Goal: Task Accomplishment & Management: Use online tool/utility

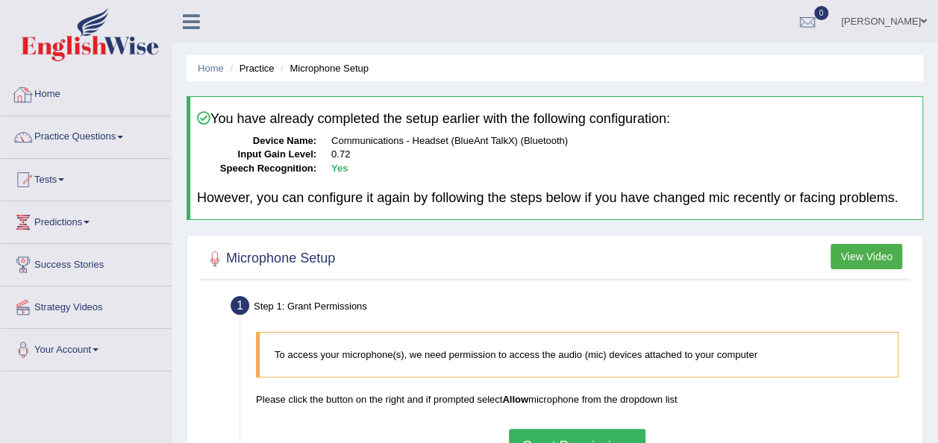
click at [61, 93] on link "Home" at bounding box center [86, 92] width 170 height 37
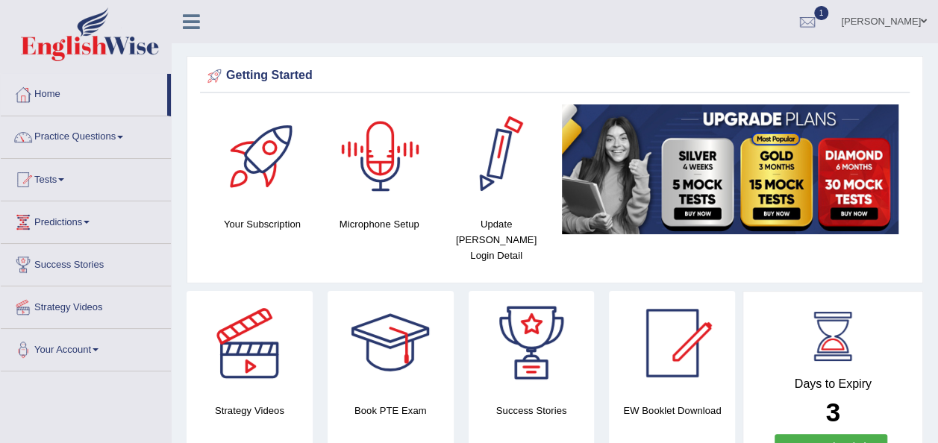
click at [378, 178] on div at bounding box center [380, 157] width 105 height 105
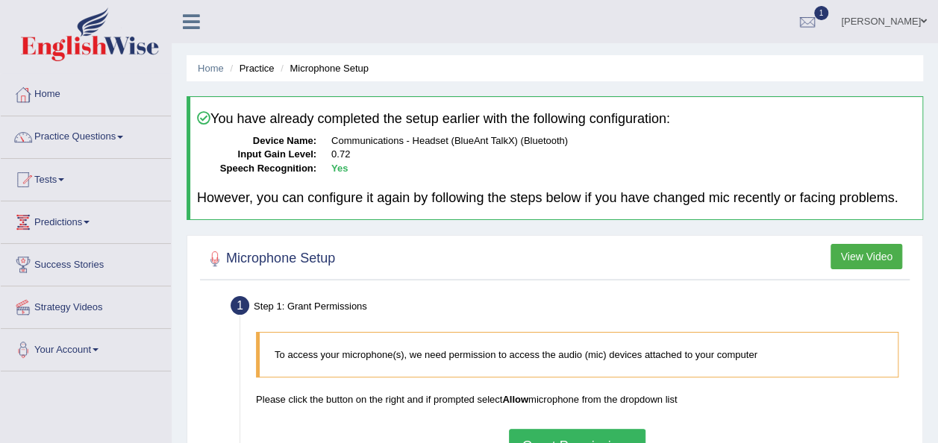
click at [854, 258] on button "View Video" at bounding box center [867, 256] width 72 height 25
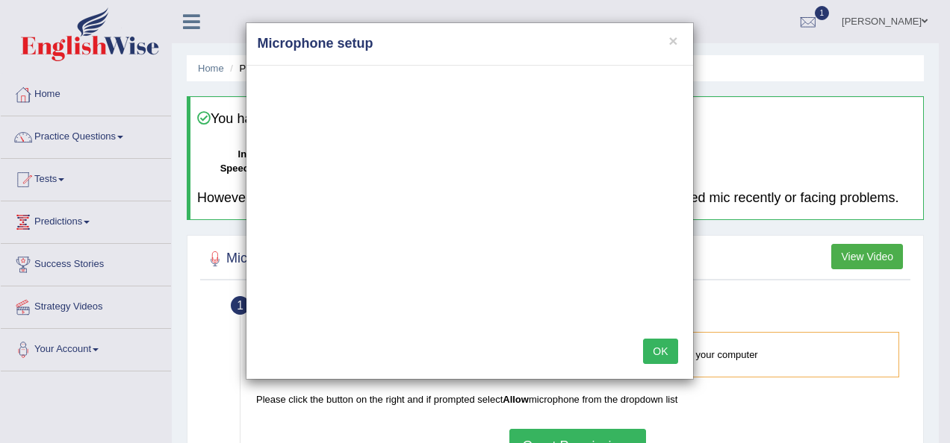
click at [652, 354] on button "OK" at bounding box center [660, 351] width 34 height 25
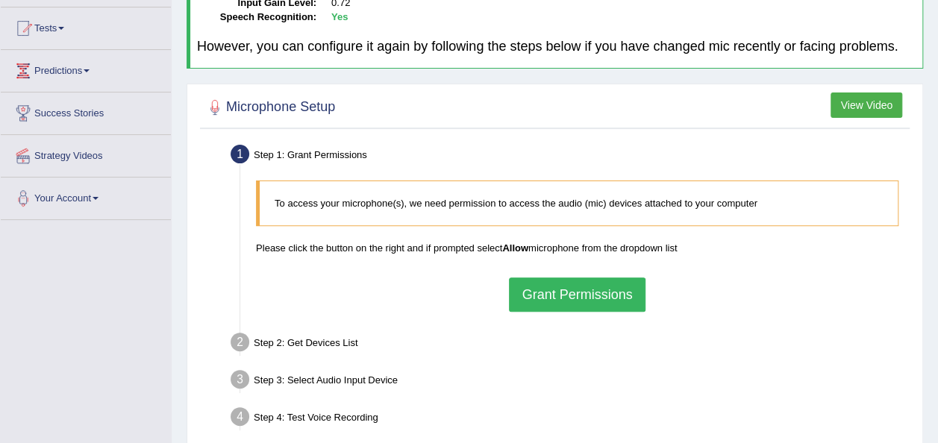
scroll to position [152, 0]
click at [576, 305] on button "Grant Permissions" at bounding box center [577, 294] width 136 height 34
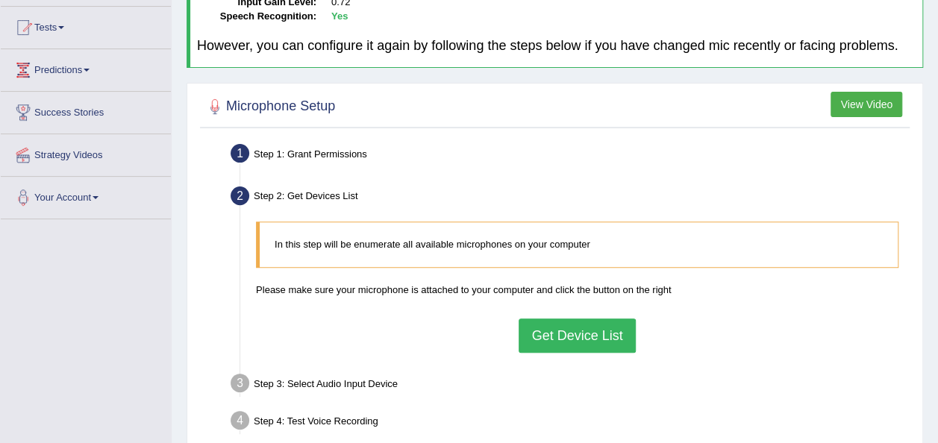
click at [570, 338] on button "Get Device List" at bounding box center [577, 336] width 116 height 34
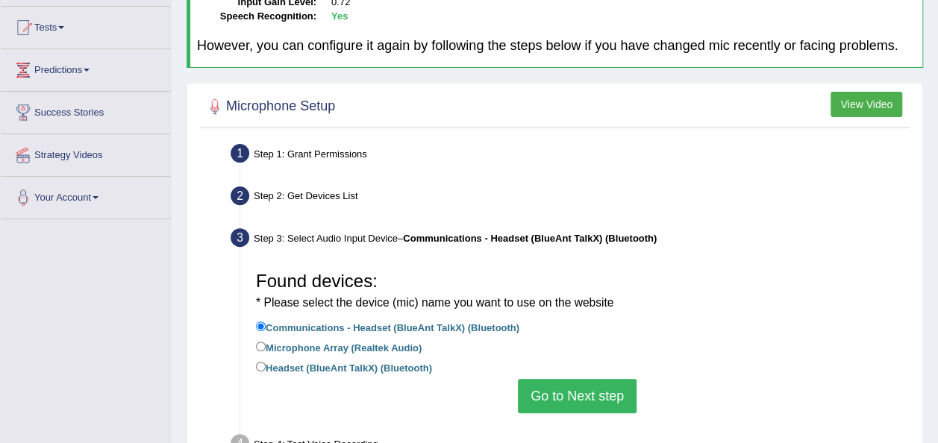
click at [570, 387] on button "Go to Next step" at bounding box center [577, 396] width 119 height 34
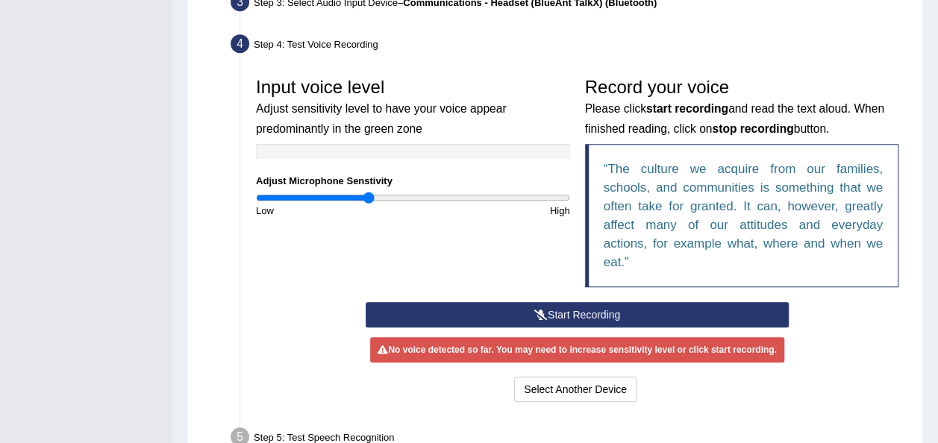
scroll to position [390, 0]
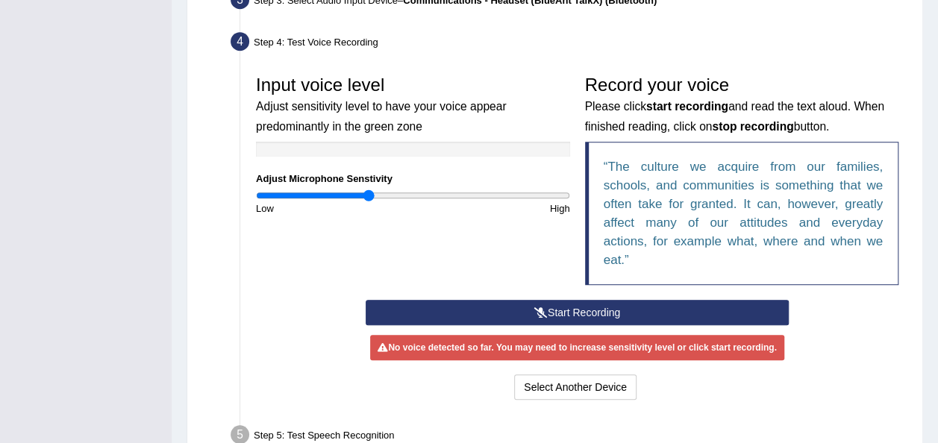
click at [555, 302] on button "Start Recording" at bounding box center [577, 312] width 423 height 25
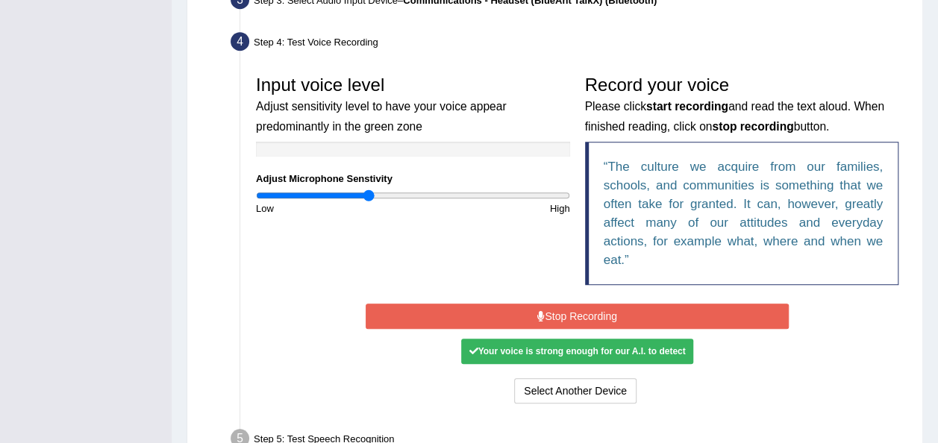
click at [547, 346] on div "Your voice is strong enough for our A.I. to detect" at bounding box center [576, 351] width 231 height 25
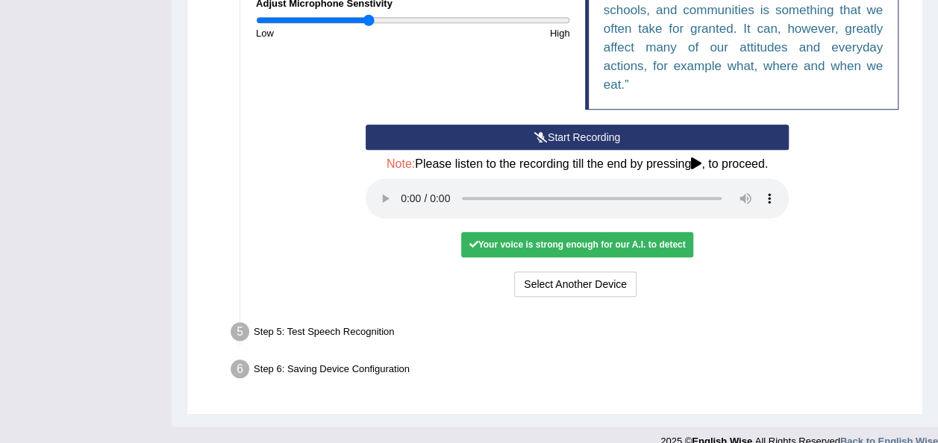
scroll to position [583, 0]
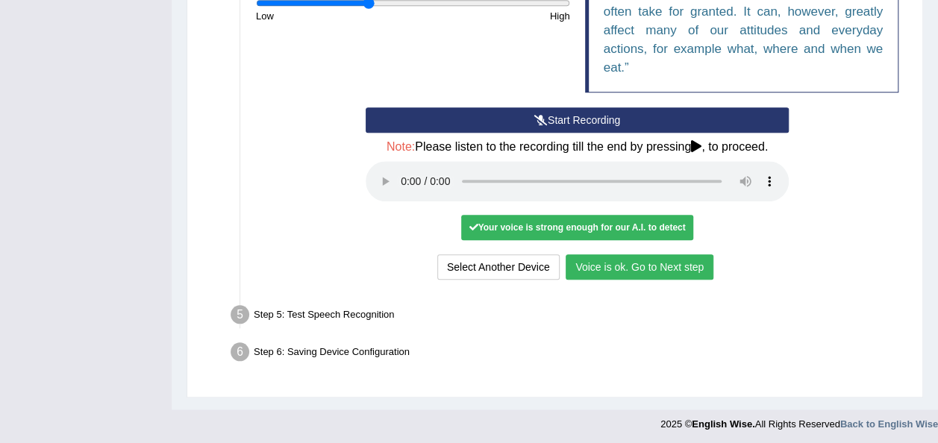
click at [675, 261] on button "Voice is ok. Go to Next step" at bounding box center [640, 267] width 148 height 25
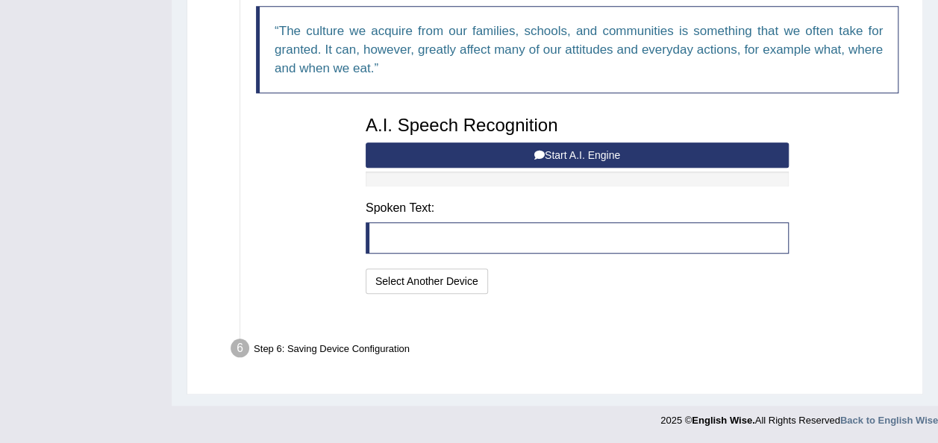
scroll to position [505, 0]
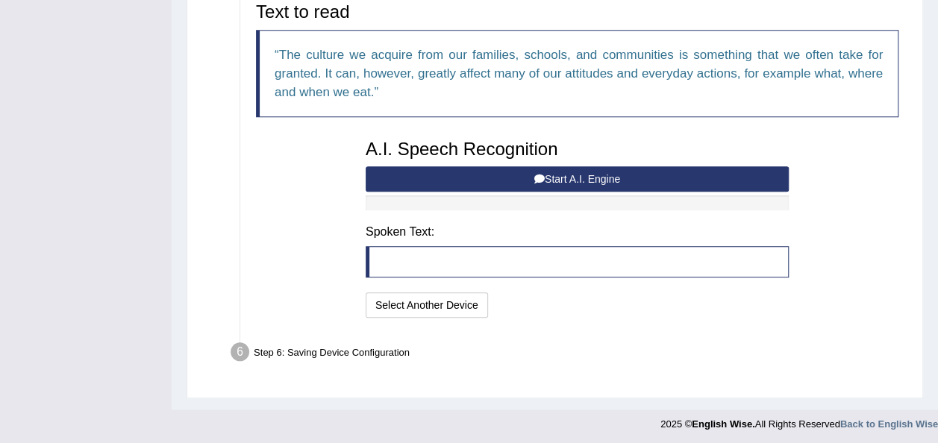
click at [602, 175] on button "Start A.I. Engine" at bounding box center [577, 178] width 423 height 25
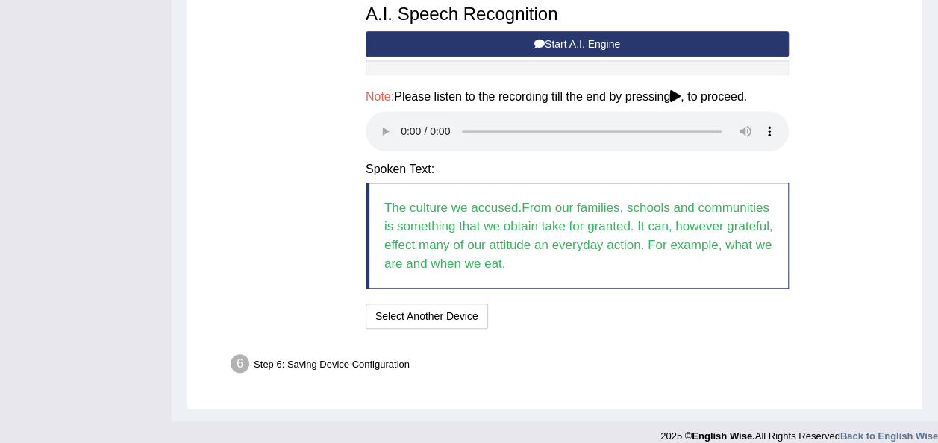
scroll to position [646, 0]
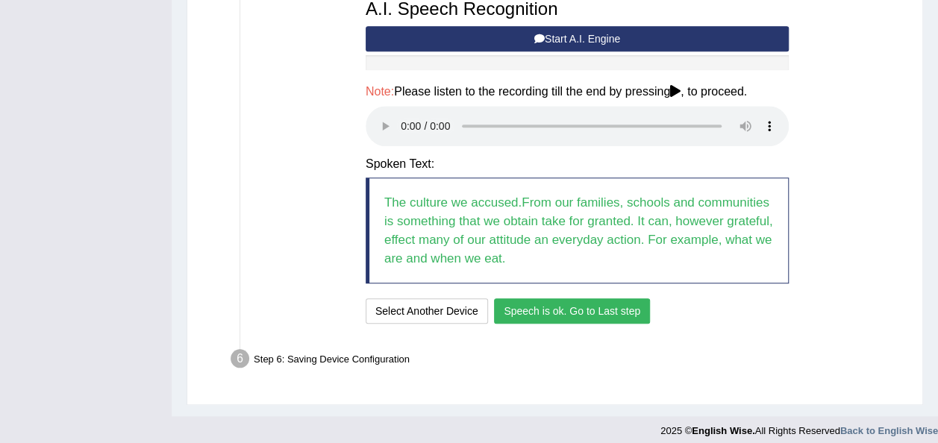
click at [546, 302] on button "Speech is ok. Go to Last step" at bounding box center [572, 311] width 156 height 25
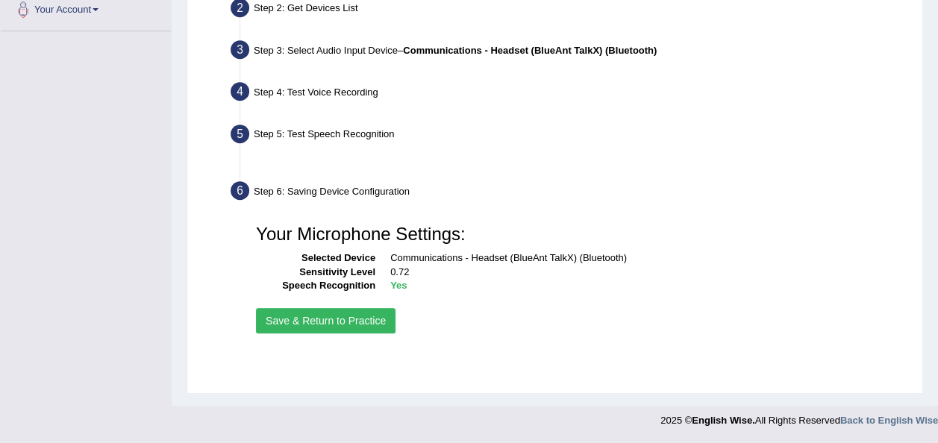
scroll to position [340, 0]
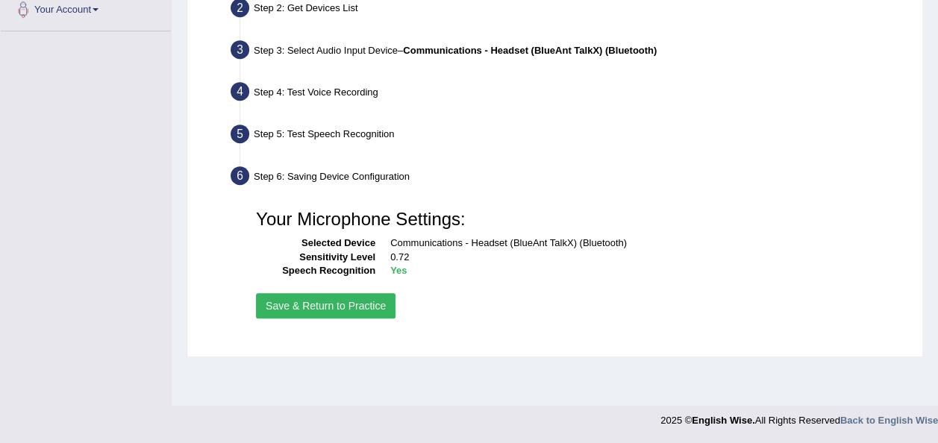
click at [365, 297] on button "Save & Return to Practice" at bounding box center [326, 305] width 140 height 25
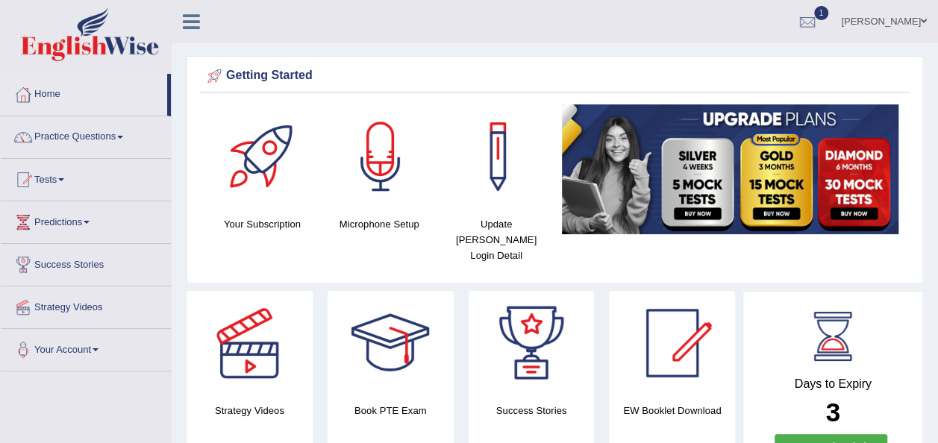
click at [64, 179] on span at bounding box center [61, 179] width 6 height 3
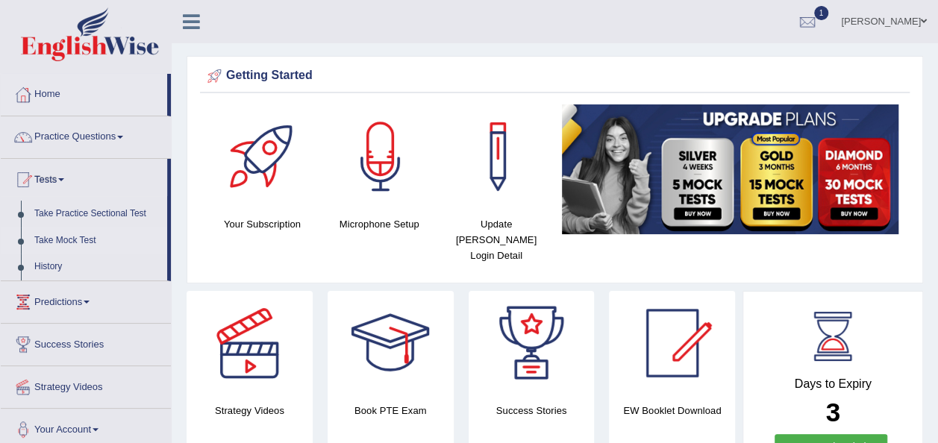
click at [82, 240] on link "Take Mock Test" at bounding box center [98, 241] width 140 height 27
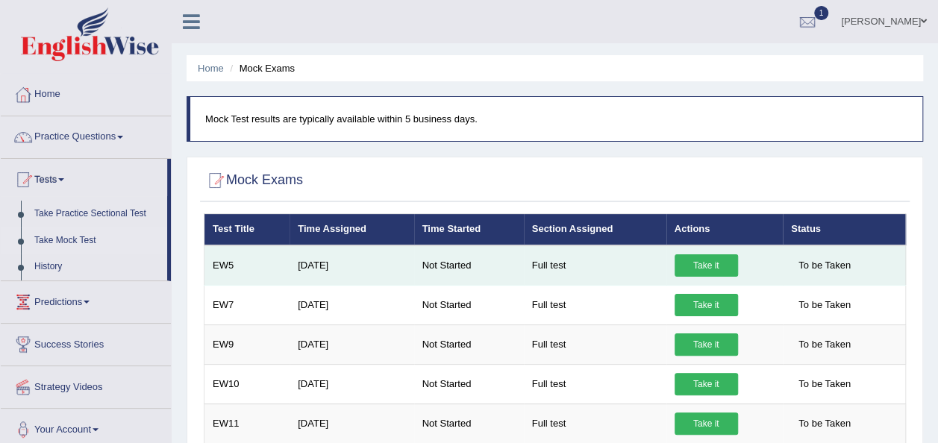
click at [692, 264] on link "Take it" at bounding box center [706, 266] width 63 height 22
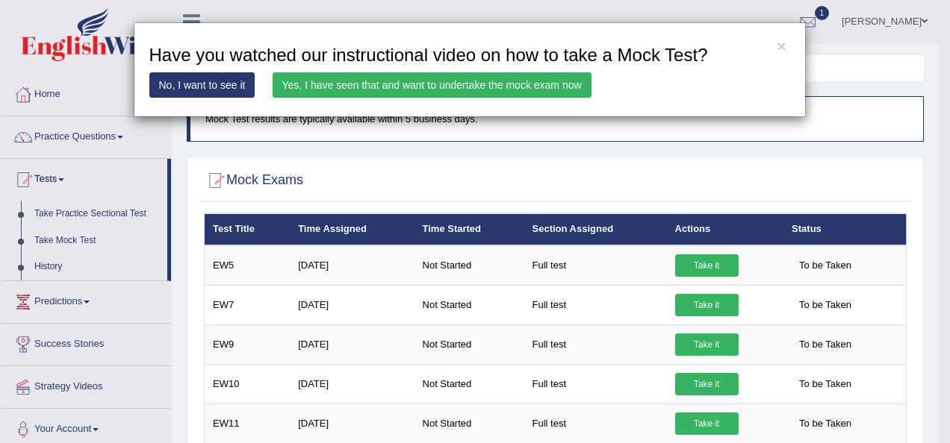
click at [536, 82] on link "Yes, I have seen that and want to undertake the mock exam now" at bounding box center [431, 84] width 319 height 25
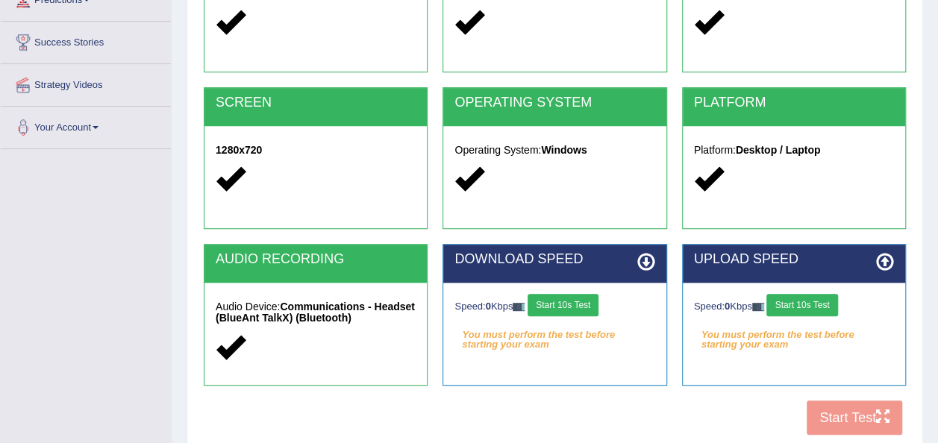
scroll to position [227, 0]
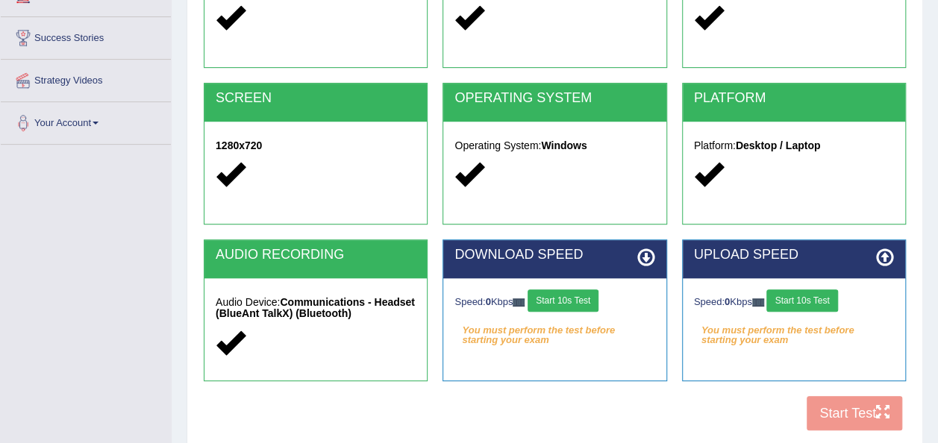
click at [651, 249] on icon at bounding box center [647, 258] width 18 height 18
click at [588, 299] on button "Start 10s Test" at bounding box center [563, 301] width 71 height 22
click at [793, 299] on button "Start 10s Test" at bounding box center [802, 301] width 71 height 22
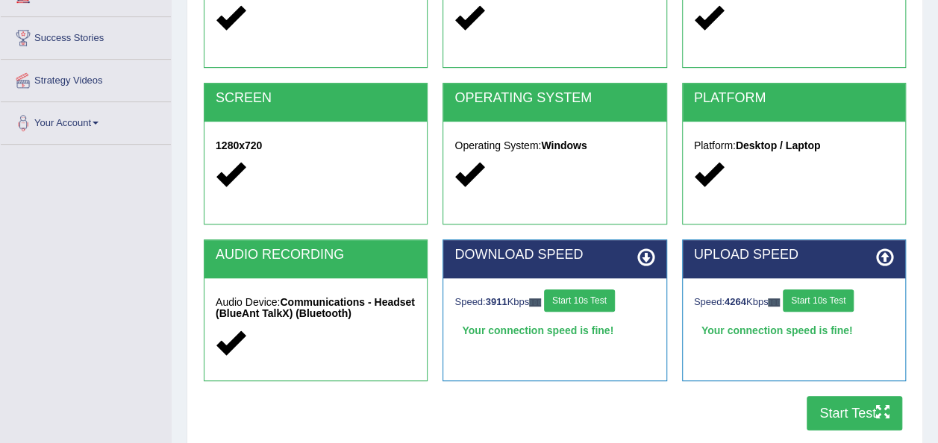
click at [843, 408] on button "Start Test" at bounding box center [855, 413] width 96 height 34
